Goal: Task Accomplishment & Management: Use online tool/utility

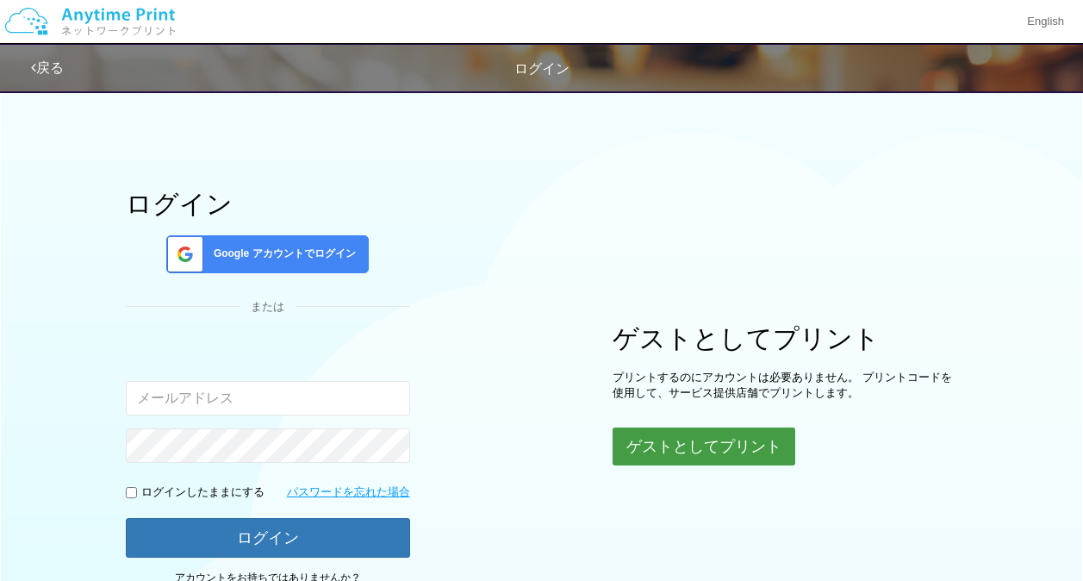
click at [649, 437] on button "ゲストとしてプリント" at bounding box center [703, 446] width 183 height 38
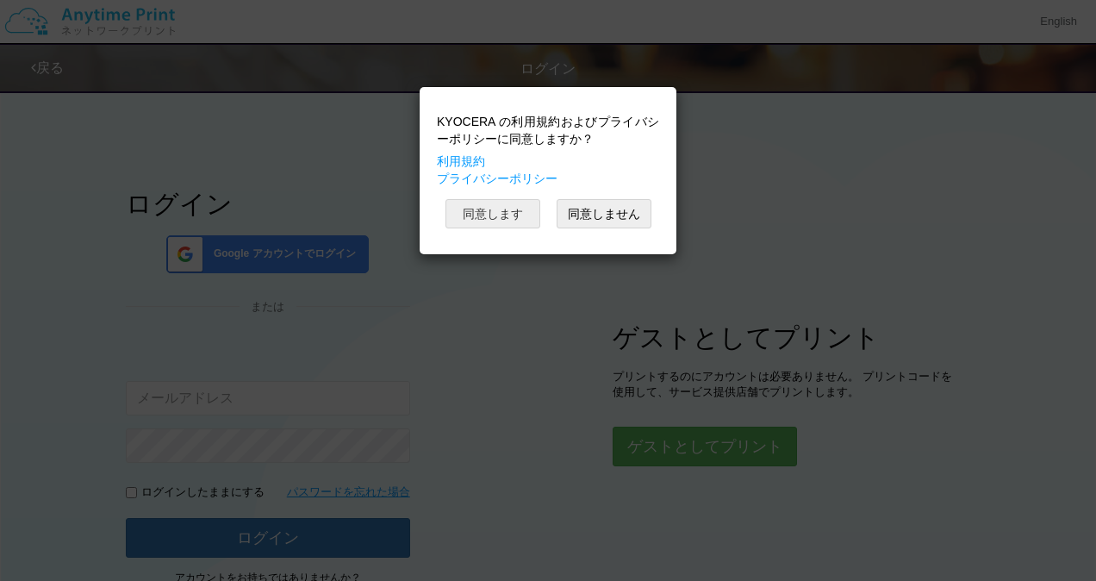
click at [492, 211] on button "同意します" at bounding box center [492, 213] width 95 height 29
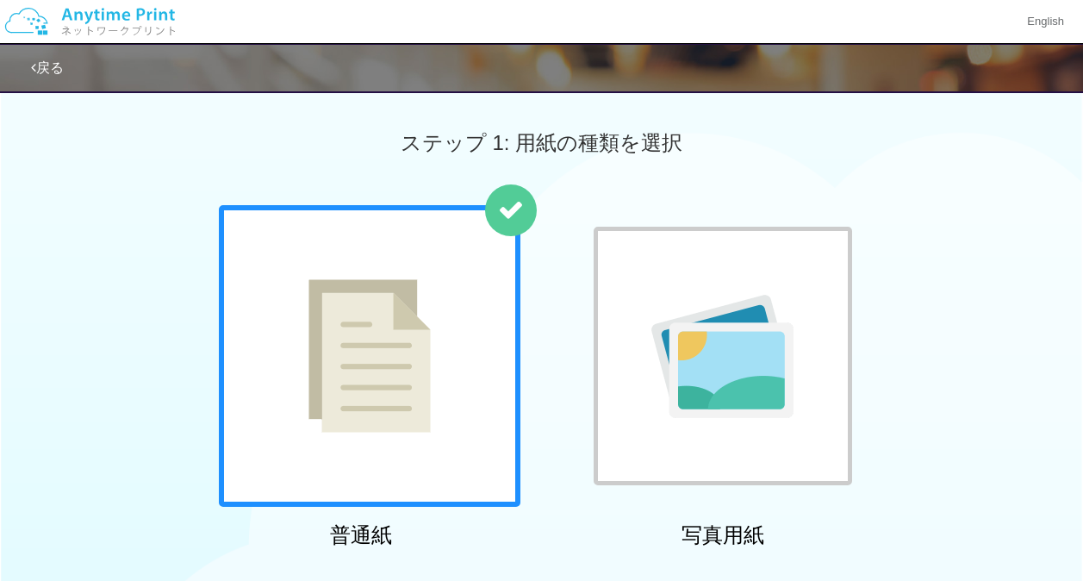
click at [466, 295] on div at bounding box center [369, 355] width 301 height 301
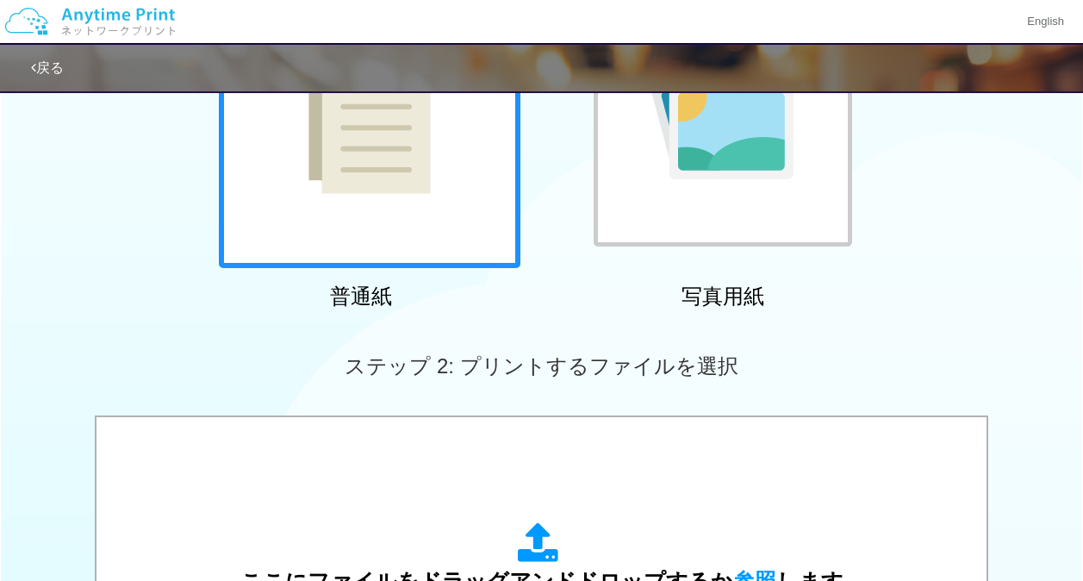
scroll to position [603, 0]
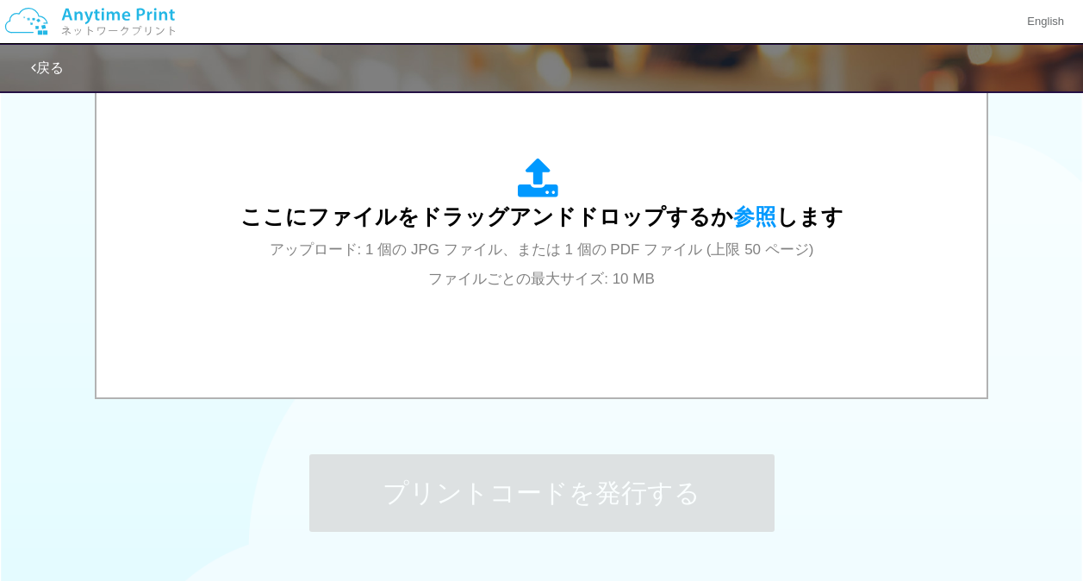
click at [466, 295] on div "ここにファイルをドラッグアンドドロップするか 参照 します アップロード: 1 個の JPG ファイル、または 1 個の PDF ファイル (上限 50 ペー…" at bounding box center [541, 225] width 855 height 310
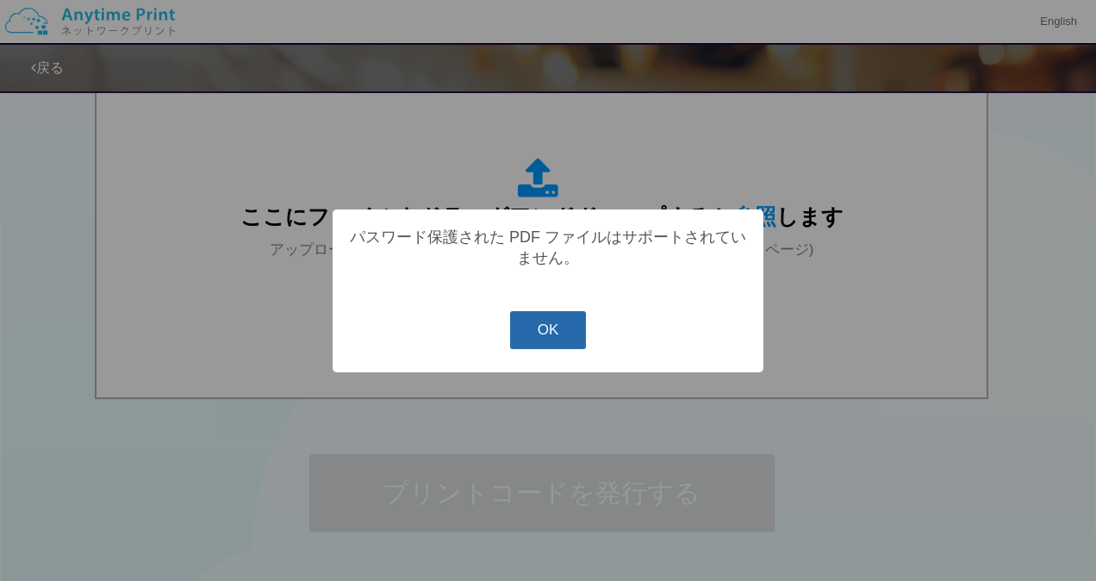
click at [538, 323] on button "OK" at bounding box center [548, 330] width 77 height 38
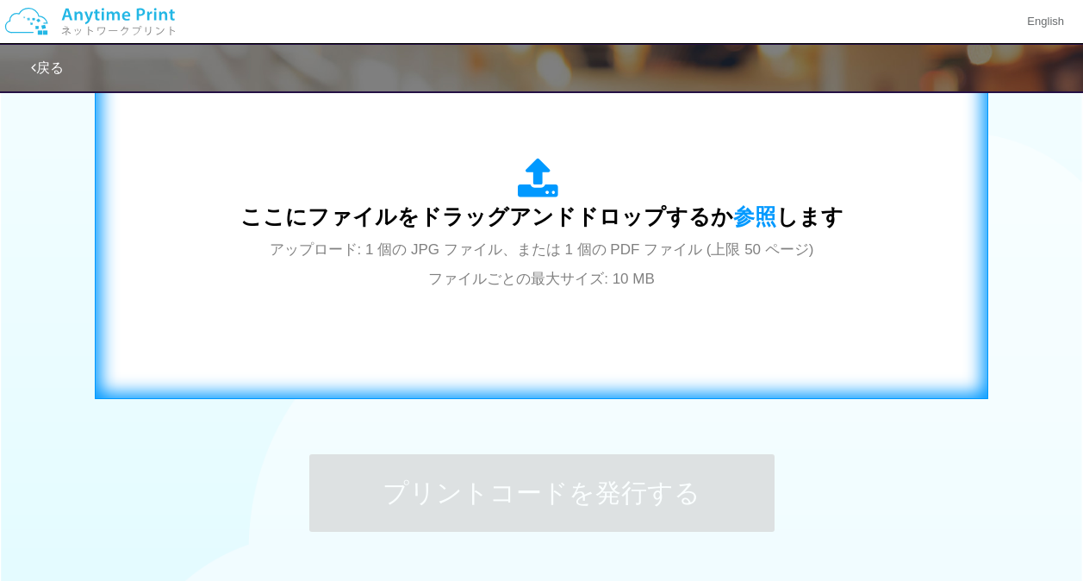
click at [240, 220] on div "ここにファイルをドラッグアンドドロップするか 参照 します アップロード: 1 個の JPG ファイル、または 1 個の PDF ファイル (上限 50 ペー…" at bounding box center [541, 225] width 857 height 312
click at [705, 241] on span "アップロード: 1 個の JPG ファイル、または 1 個の PDF ファイル (上限 50 ページ) ファイルごとの最大サイズ: 10 MB" at bounding box center [542, 264] width 544 height 46
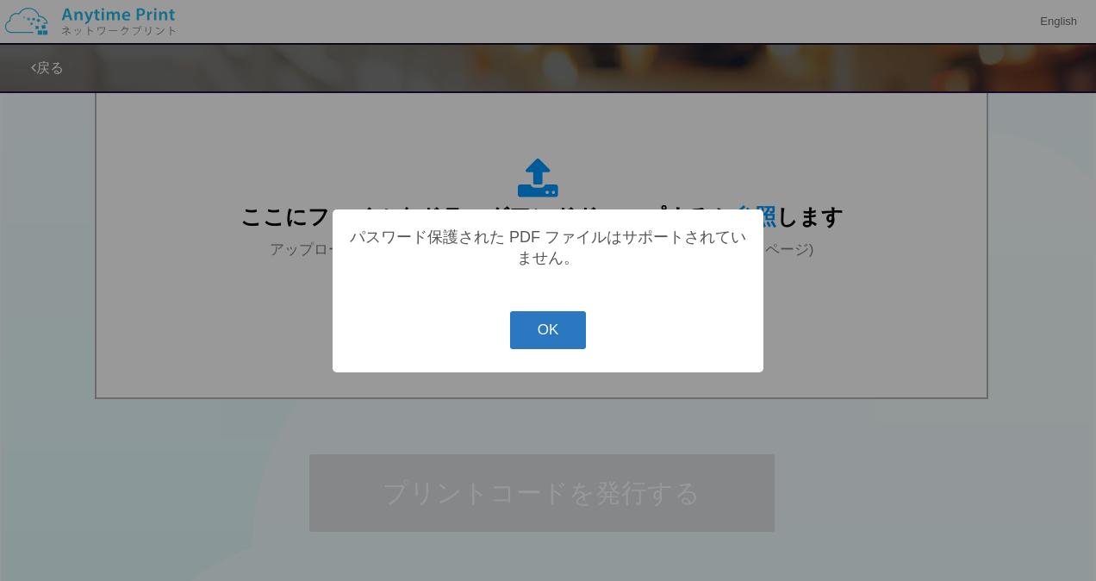
click at [522, 327] on button "OK" at bounding box center [548, 330] width 77 height 38
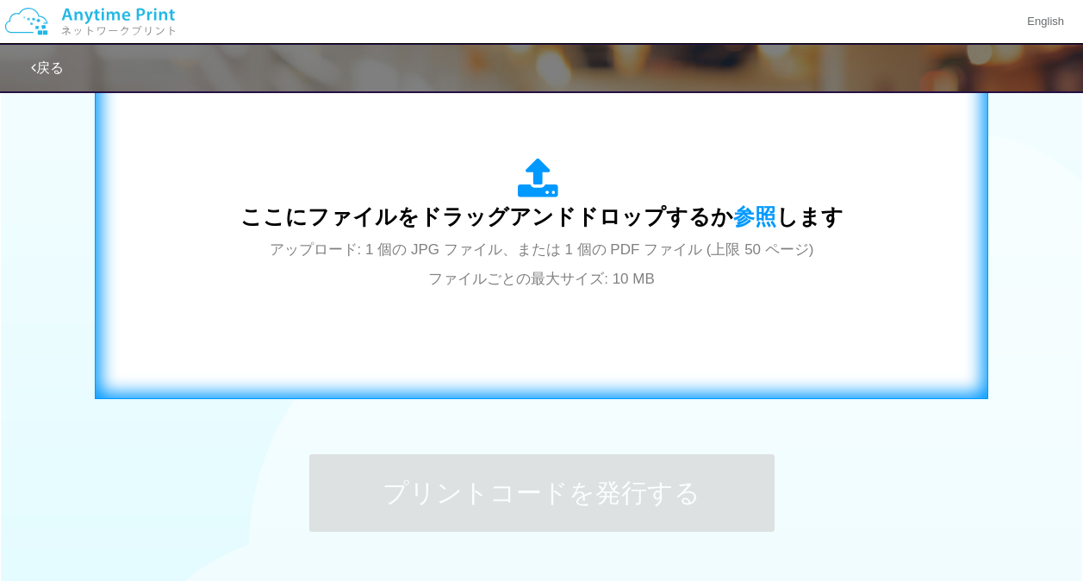
click at [370, 270] on div "ここにファイルをドラッグアンドドロップするか 参照 します アップロード: 1 個の JPG ファイル、または 1 個の PDF ファイル (上限 50 ペー…" at bounding box center [541, 225] width 603 height 134
click at [457, 208] on span "ここにファイルをドラッグアンドドロップするか 参照 します" at bounding box center [541, 216] width 603 height 24
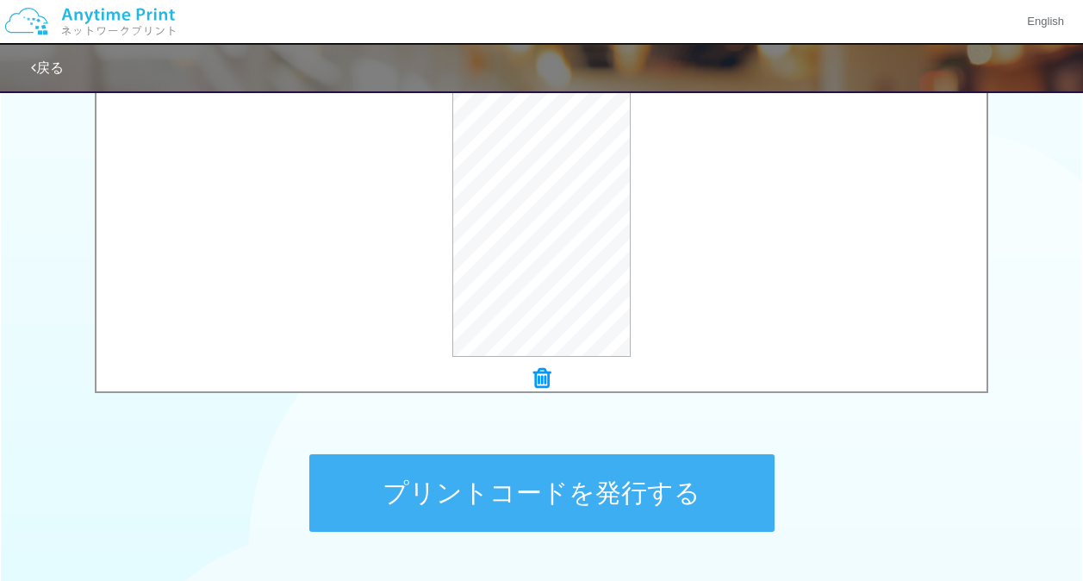
click at [412, 490] on button "プリントコードを発行する" at bounding box center [541, 493] width 465 height 78
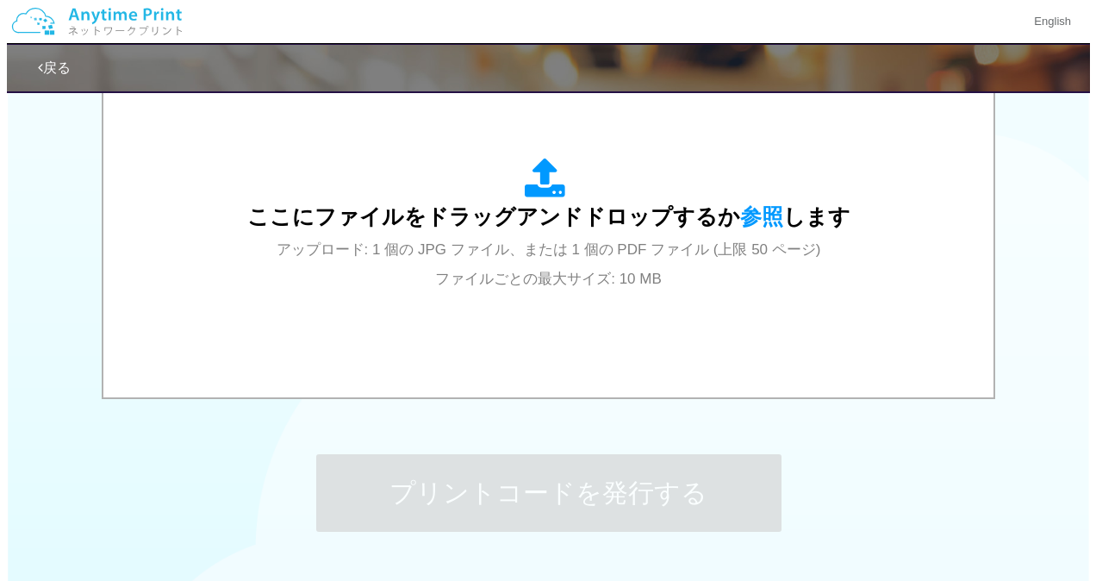
scroll to position [0, 0]
